Goal: Transaction & Acquisition: Book appointment/travel/reservation

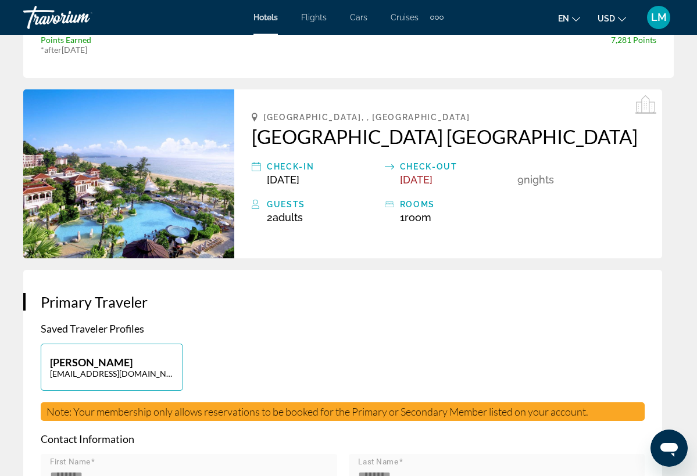
click at [181, 199] on img "Main content" at bounding box center [128, 173] width 211 height 169
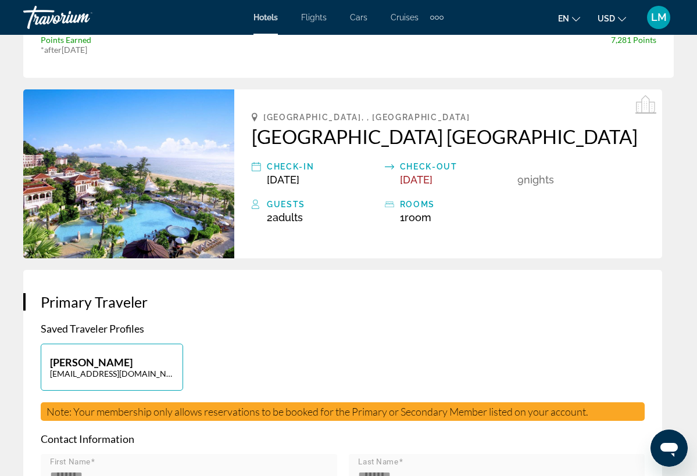
click at [181, 199] on img "Main content" at bounding box center [128, 173] width 211 height 169
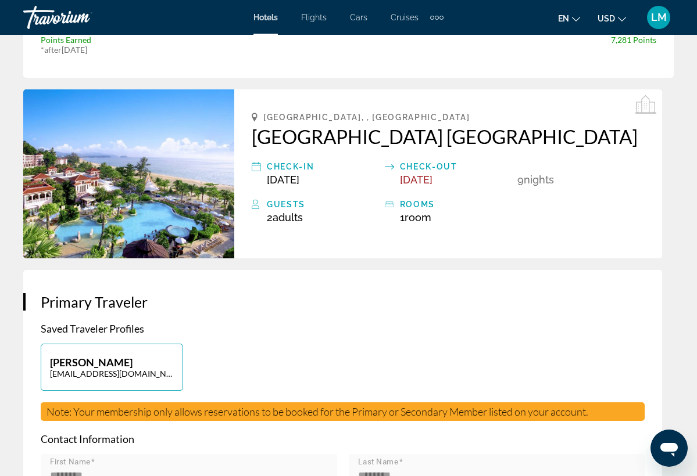
click at [181, 199] on img "Main content" at bounding box center [128, 173] width 211 height 169
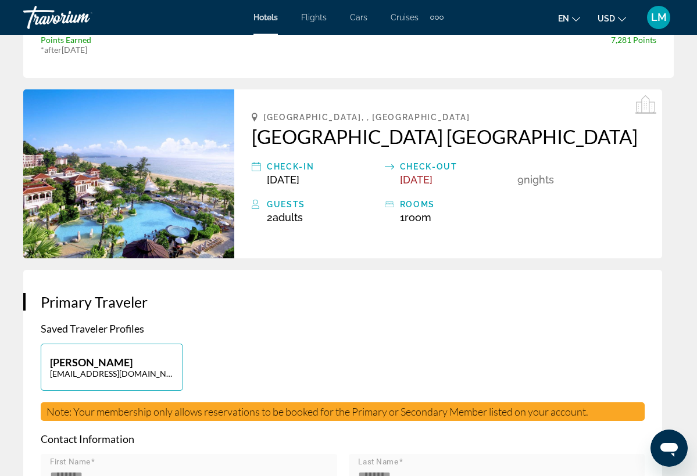
click at [181, 199] on img "Main content" at bounding box center [128, 173] width 211 height 169
click at [149, 219] on img "Main content" at bounding box center [128, 173] width 211 height 169
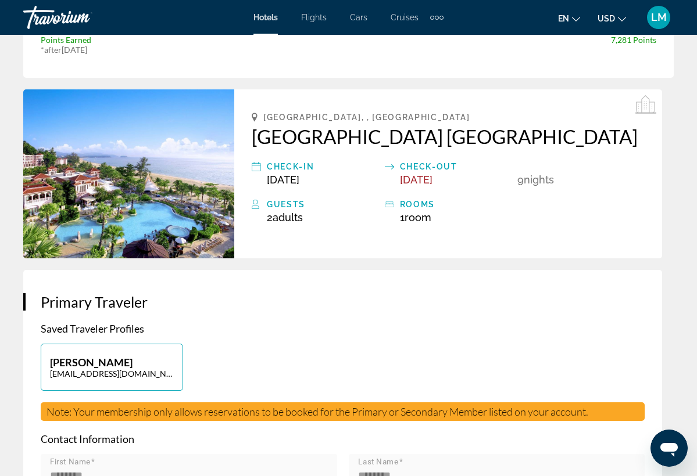
click at [149, 219] on img "Main content" at bounding box center [128, 173] width 211 height 169
click at [180, 139] on img "Main content" at bounding box center [128, 173] width 211 height 169
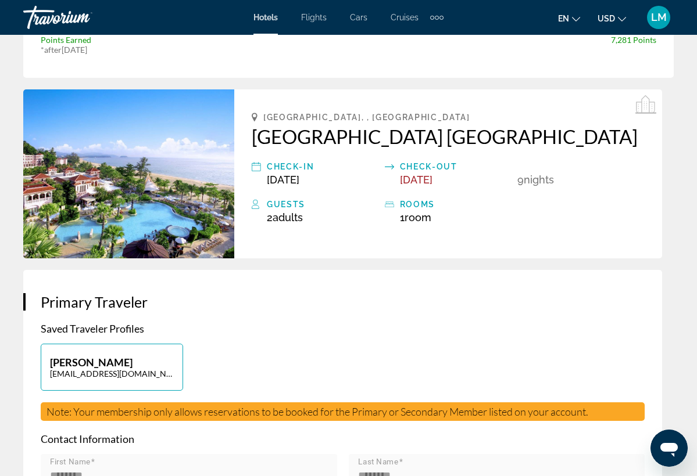
click at [180, 139] on img "Main content" at bounding box center [128, 173] width 211 height 169
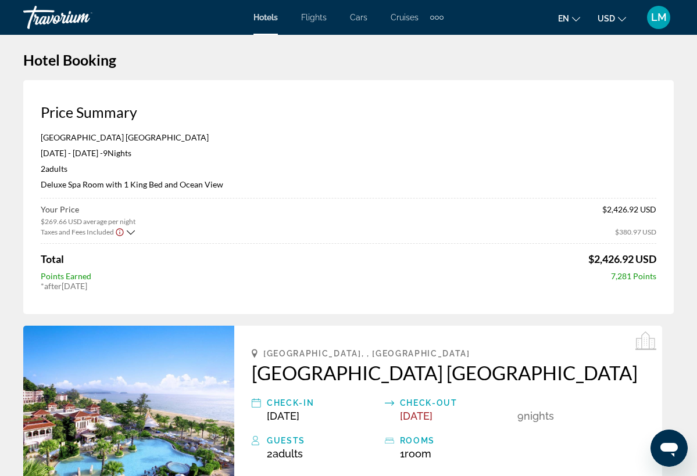
scroll to position [6, 0]
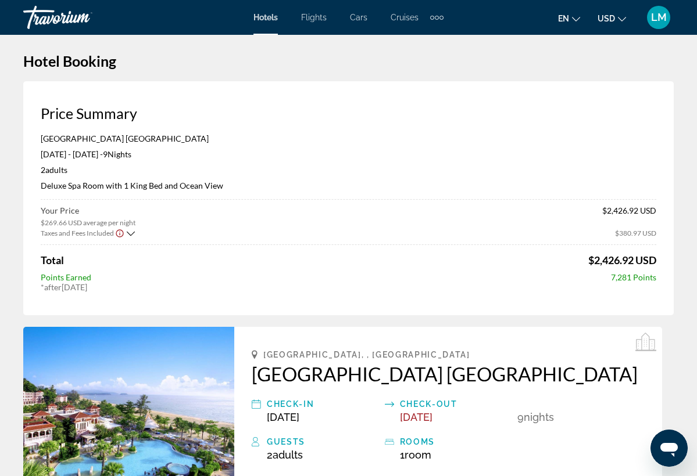
click at [125, 417] on img "Main content" at bounding box center [128, 411] width 211 height 169
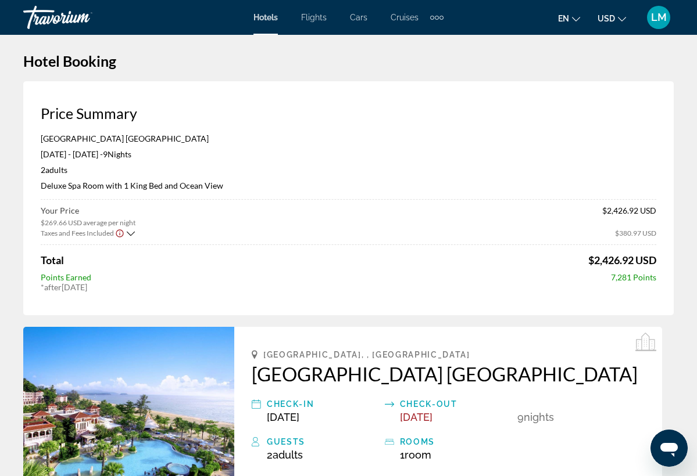
click at [125, 417] on img "Main content" at bounding box center [128, 411] width 211 height 169
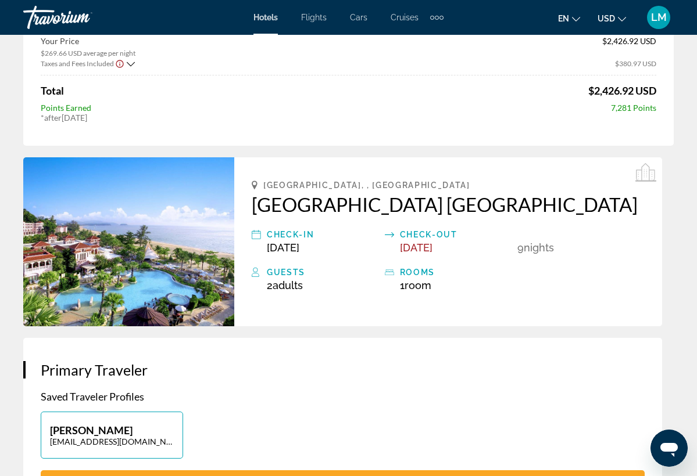
scroll to position [177, 0]
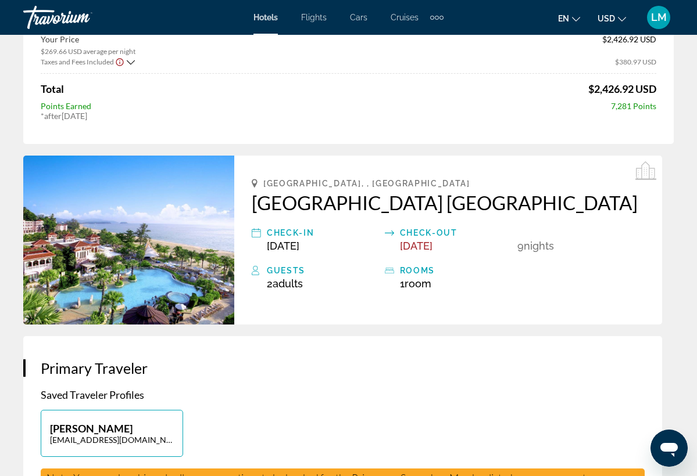
click at [152, 238] on img "Main content" at bounding box center [128, 240] width 211 height 169
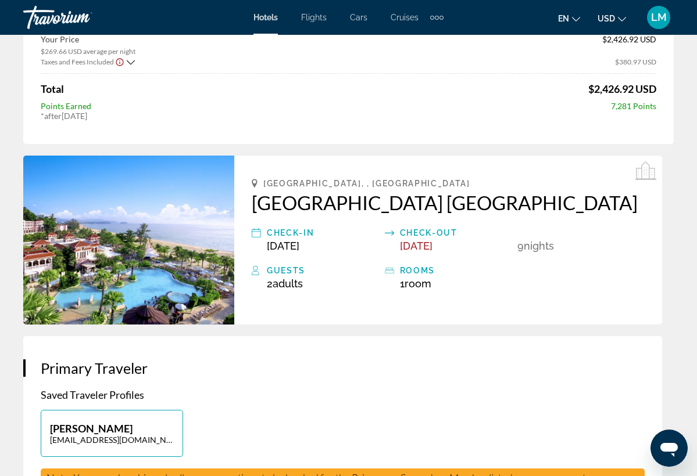
click at [152, 238] on img "Main content" at bounding box center [128, 240] width 211 height 169
